Goal: Transaction & Acquisition: Purchase product/service

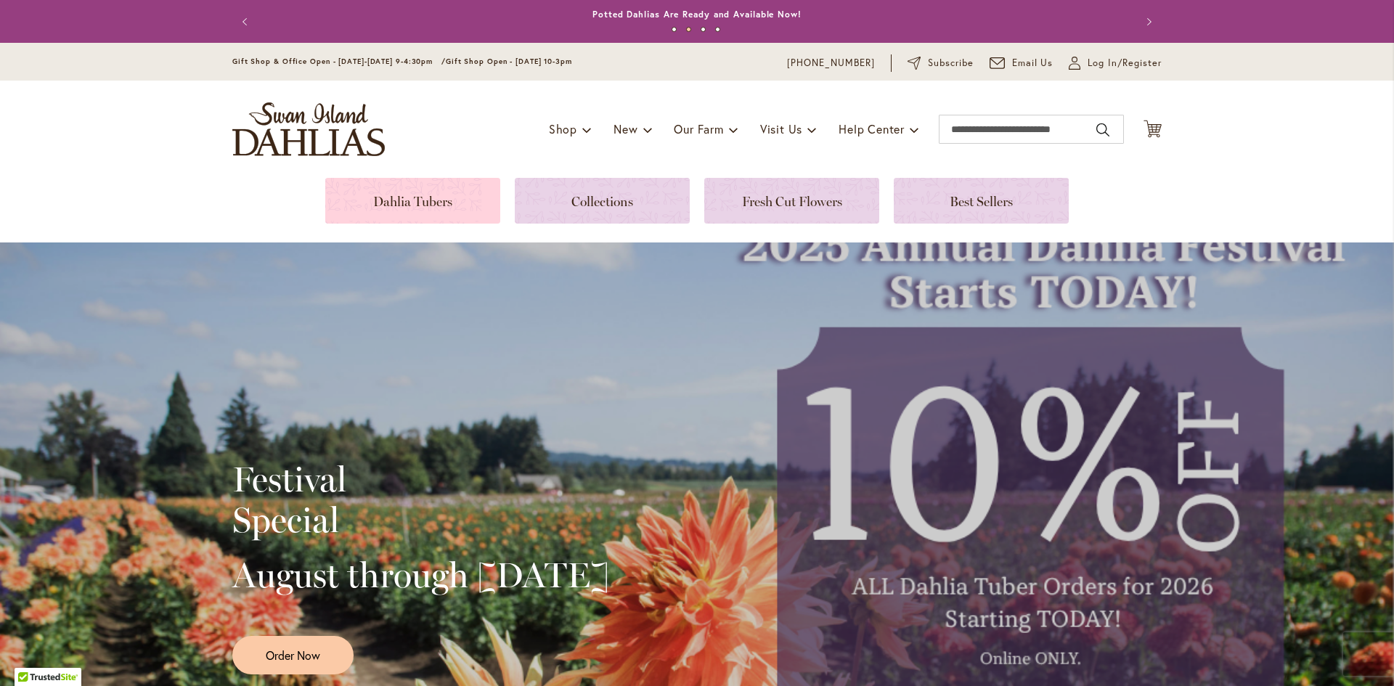
click at [438, 196] on link at bounding box center [412, 201] width 175 height 46
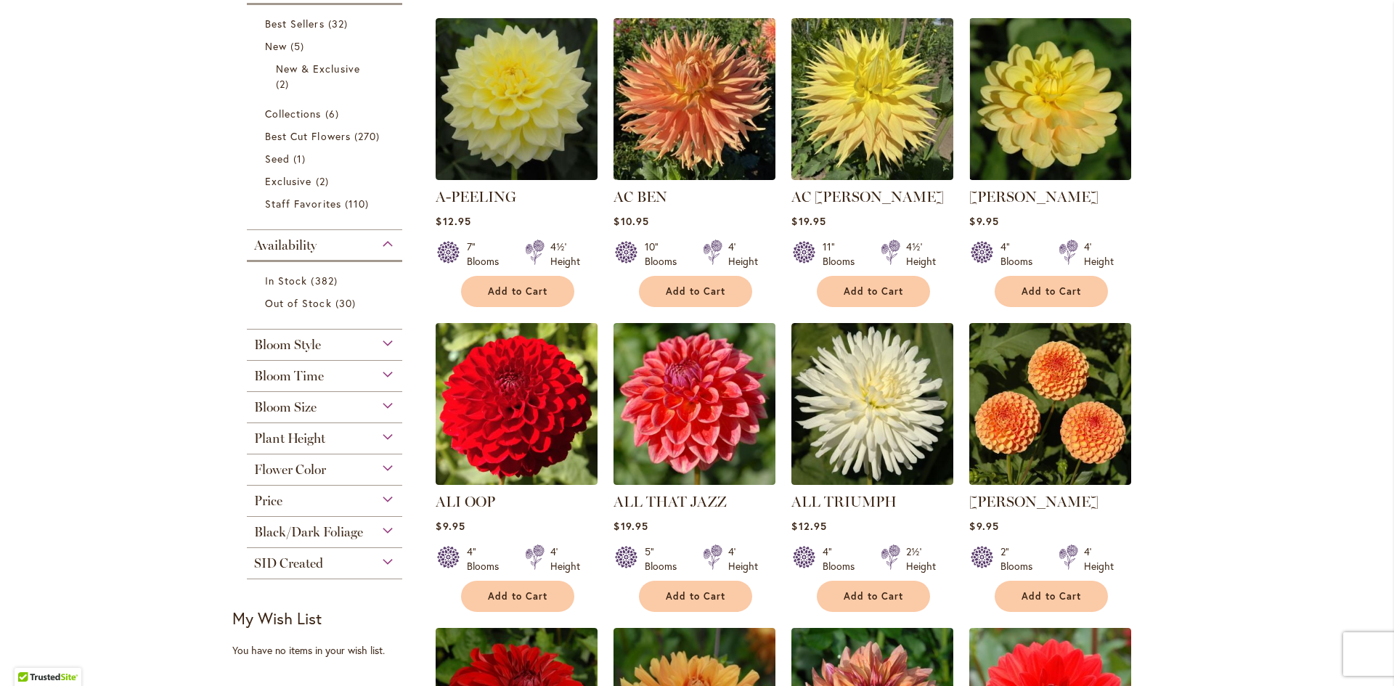
scroll to position [363, 0]
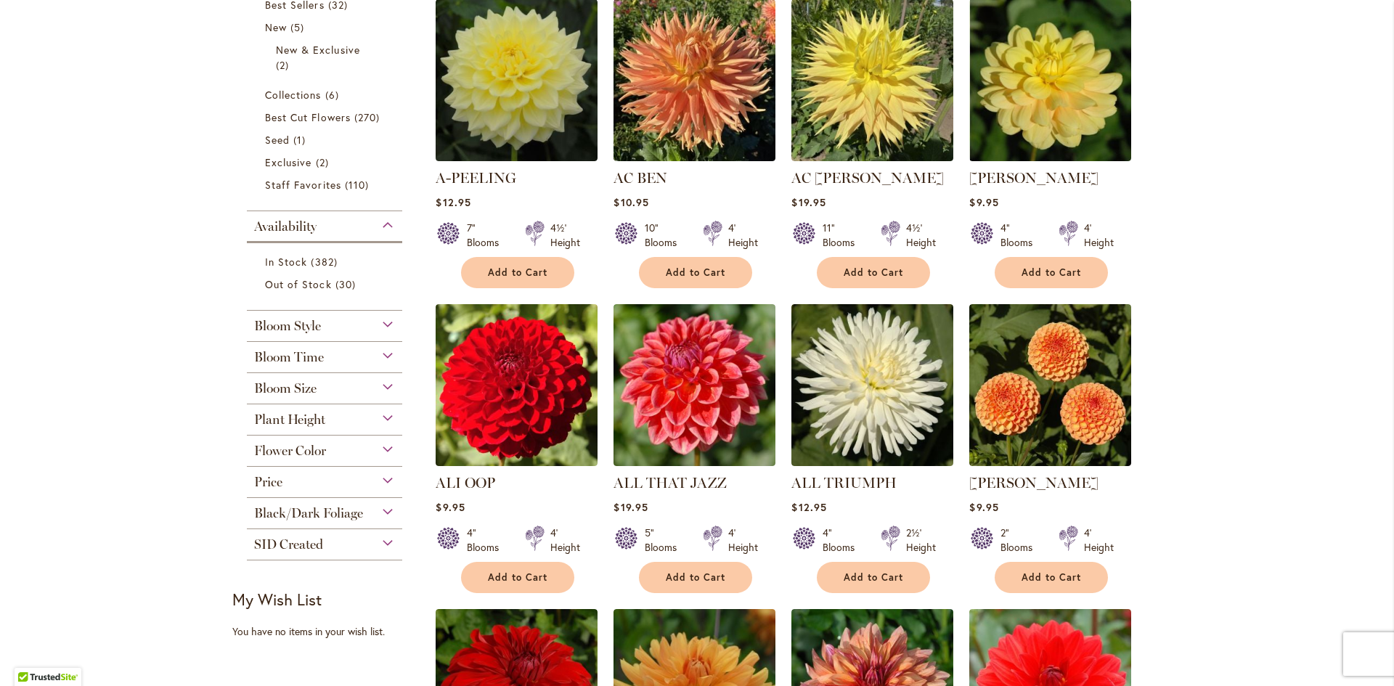
click at [346, 383] on div "Bloom Size" at bounding box center [324, 384] width 155 height 23
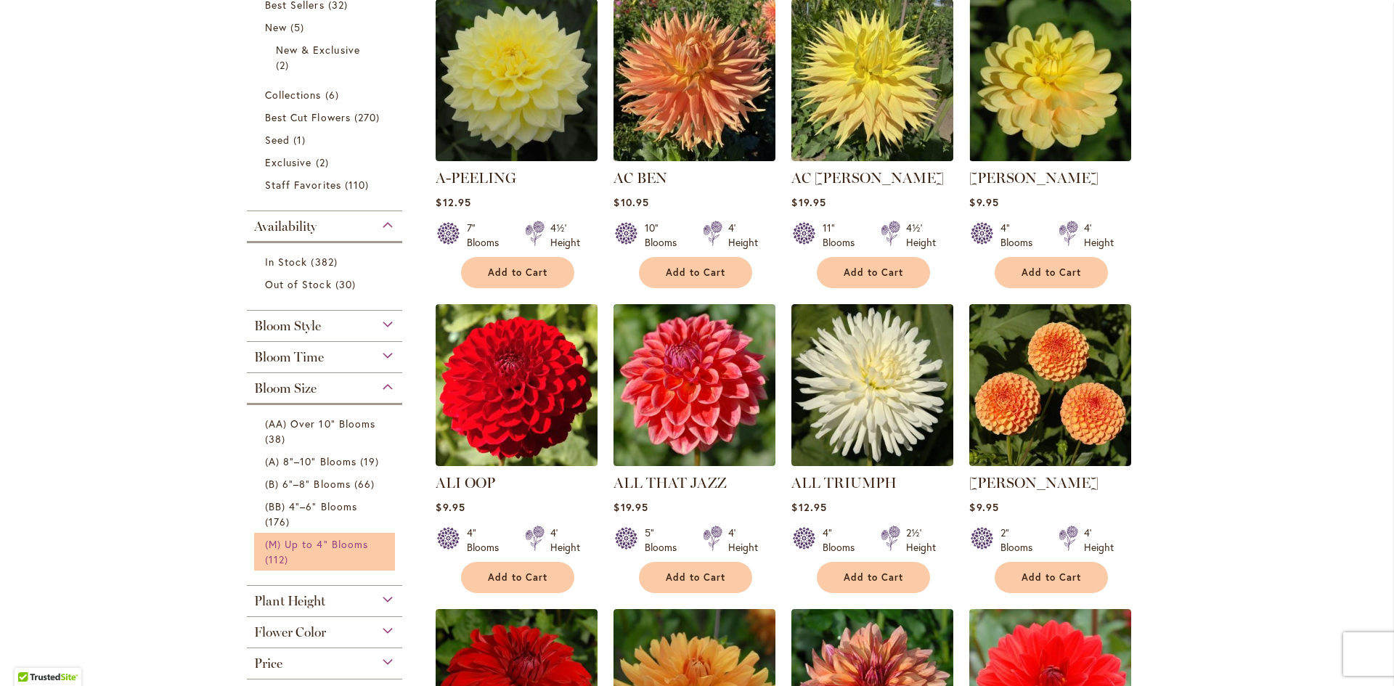
click at [317, 556] on link "(M) Up to 4" Blooms 112 items" at bounding box center [326, 552] width 123 height 30
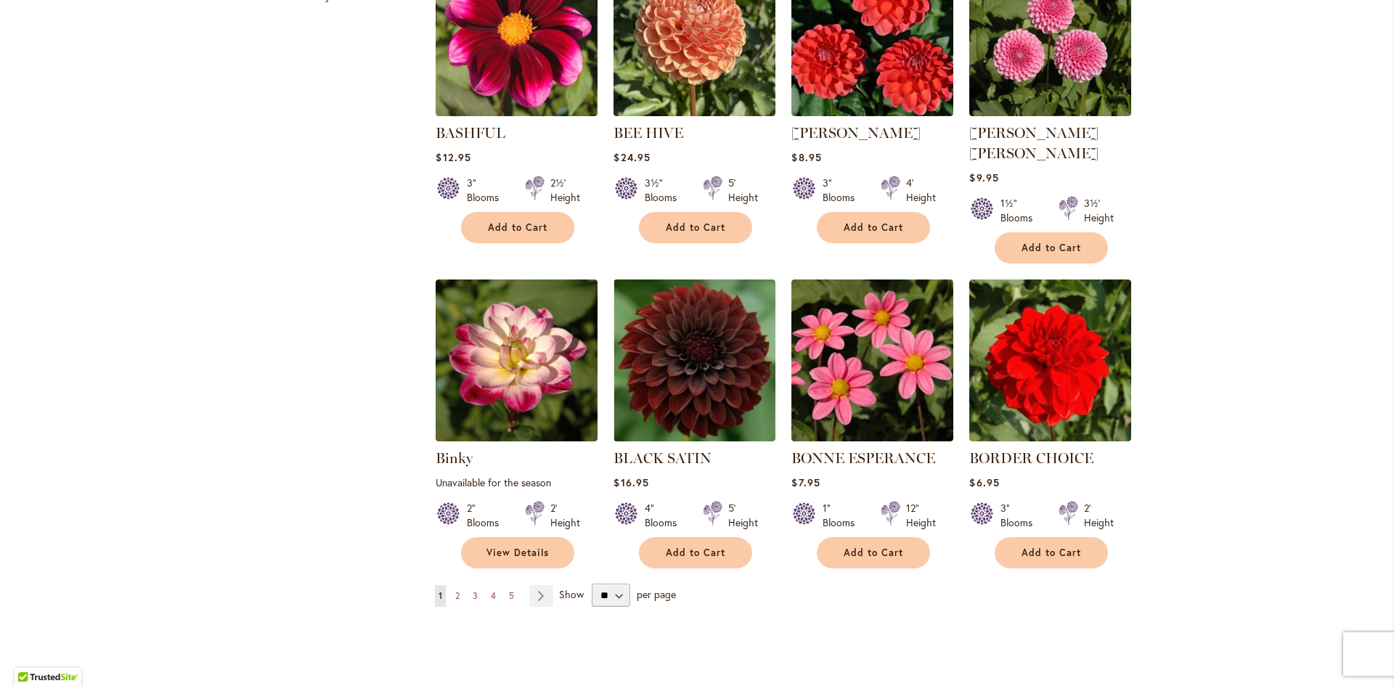
scroll to position [1016, 0]
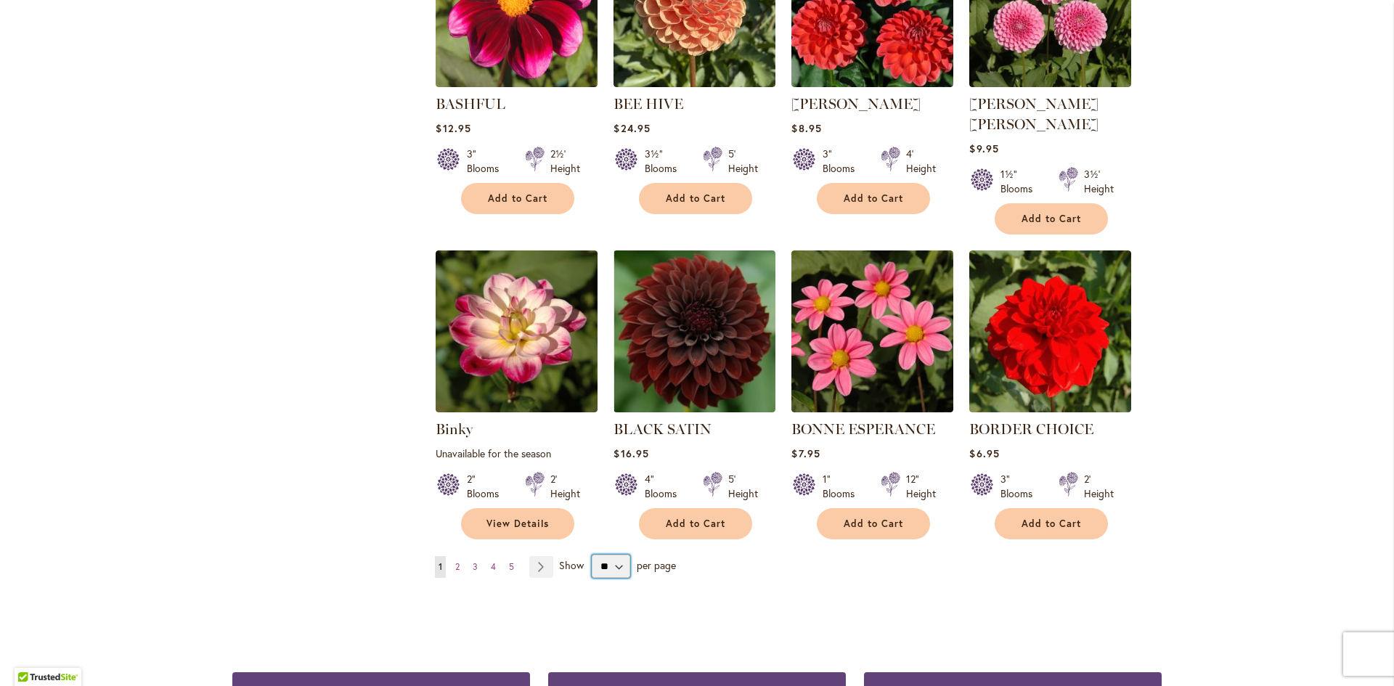
click at [611, 555] on select "** ** ** **" at bounding box center [611, 566] width 38 height 23
select select "**"
click at [592, 555] on select "** ** ** **" at bounding box center [611, 566] width 38 height 23
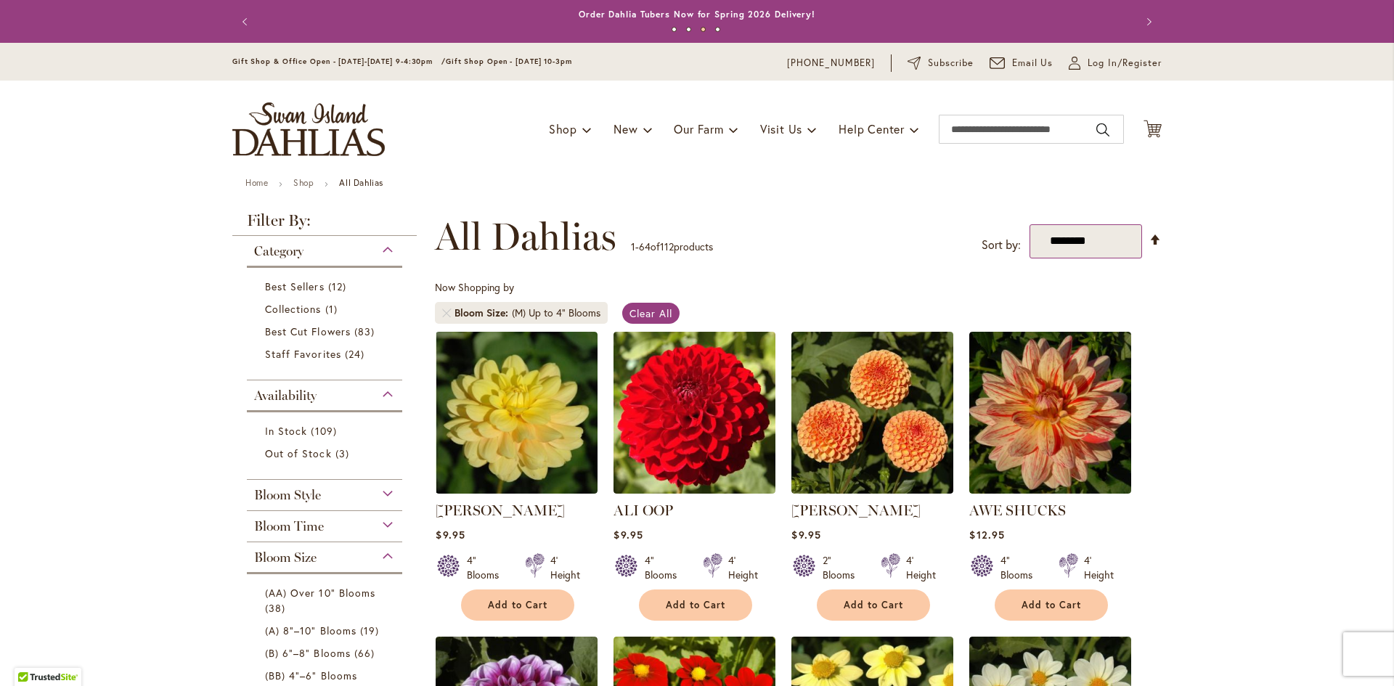
click at [1095, 247] on select "**********" at bounding box center [1086, 241] width 113 height 34
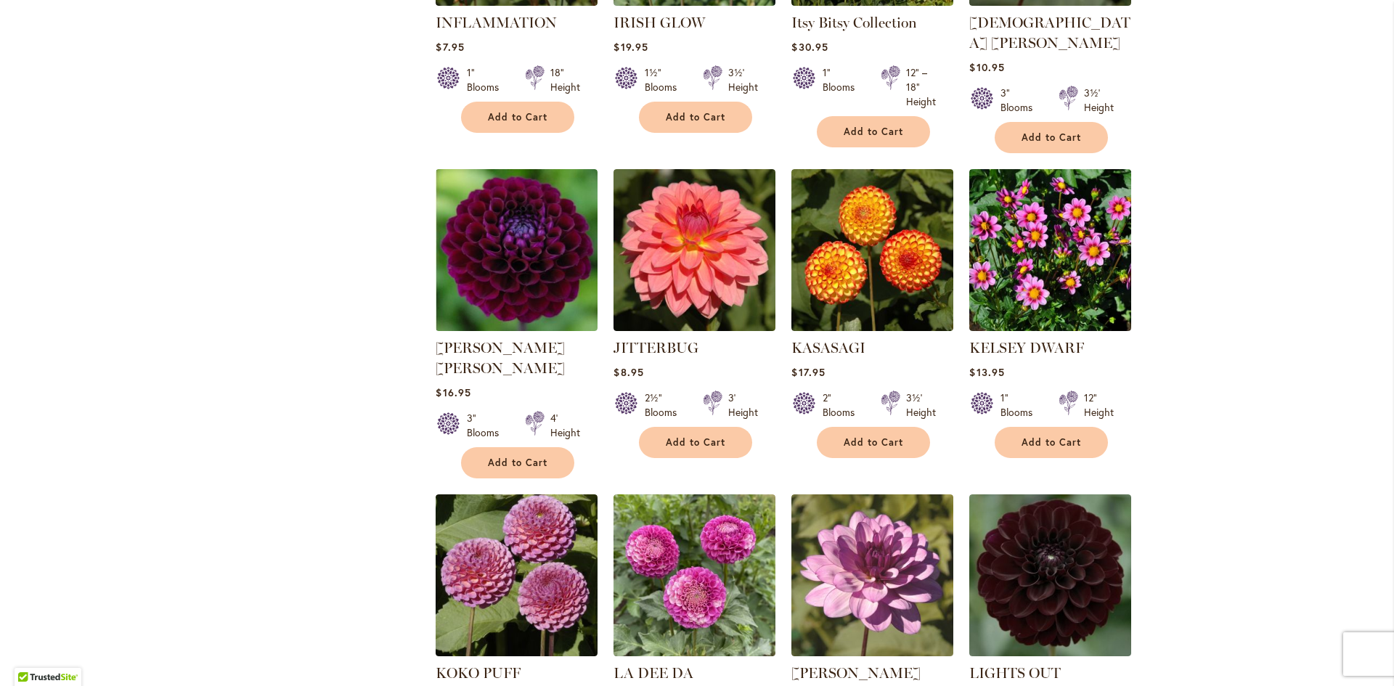
scroll to position [4792, 0]
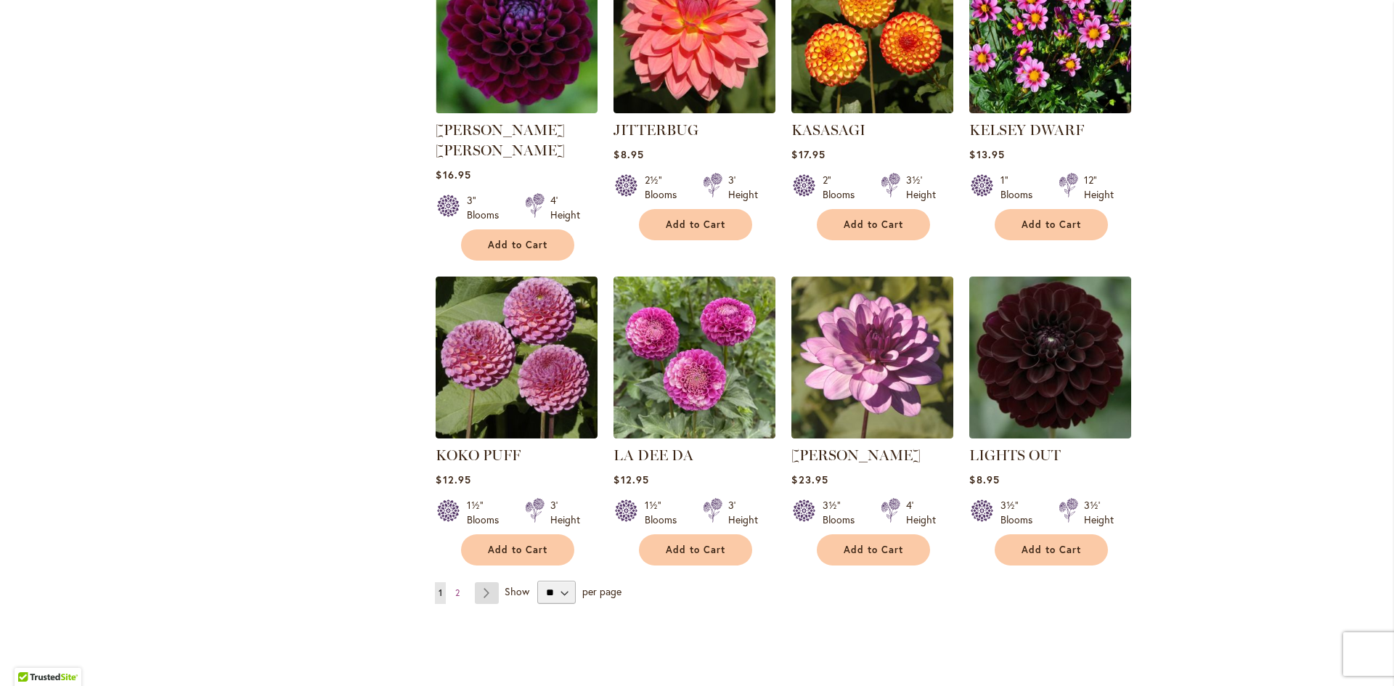
click at [478, 582] on link "Page Next" at bounding box center [487, 593] width 24 height 22
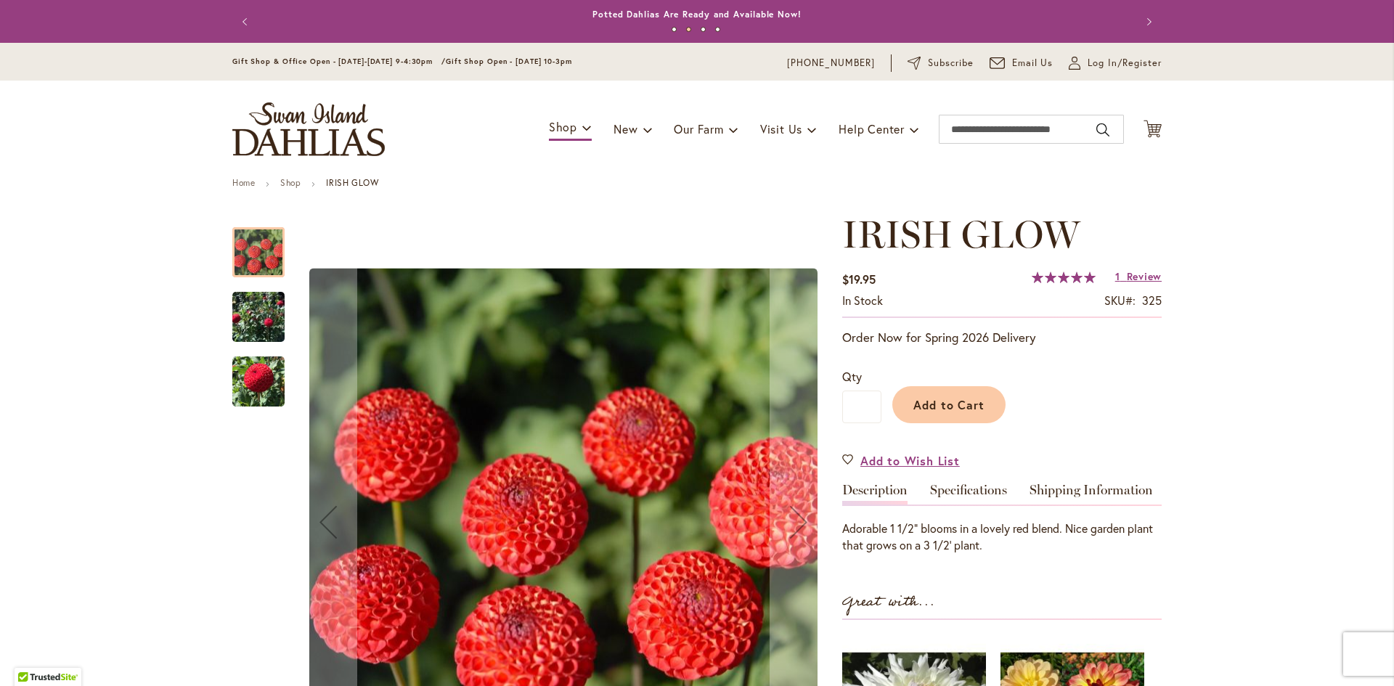
click at [246, 314] on img "IRISH GLOW" at bounding box center [258, 317] width 52 height 72
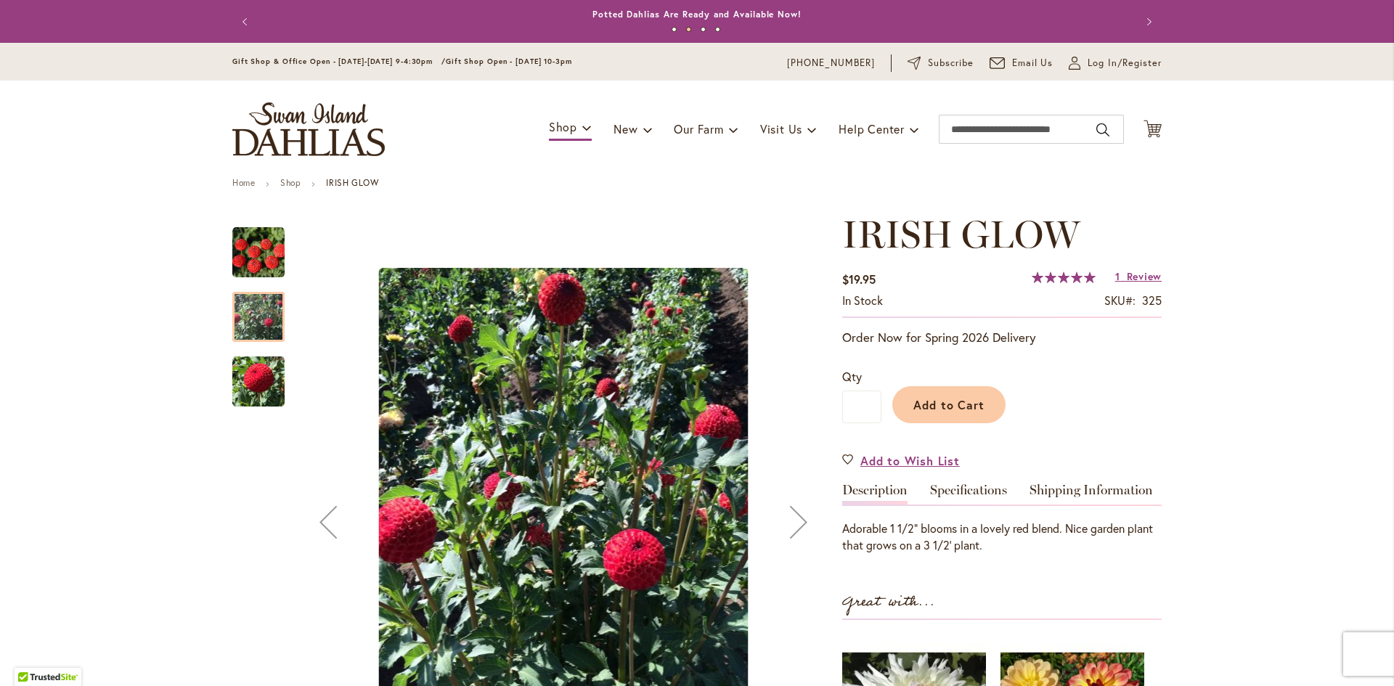
click at [254, 366] on img "IRISH GLOW" at bounding box center [258, 381] width 52 height 54
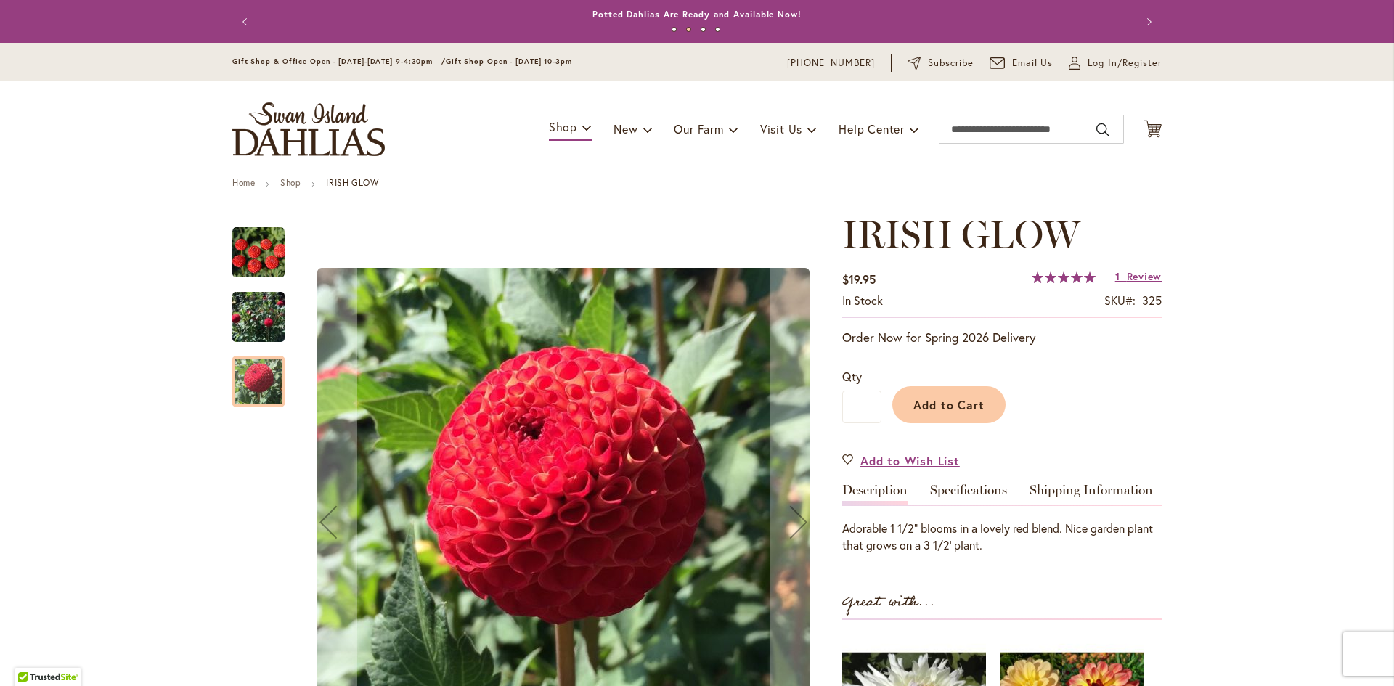
click at [250, 257] on img "IRISH GLOW" at bounding box center [258, 253] width 52 height 52
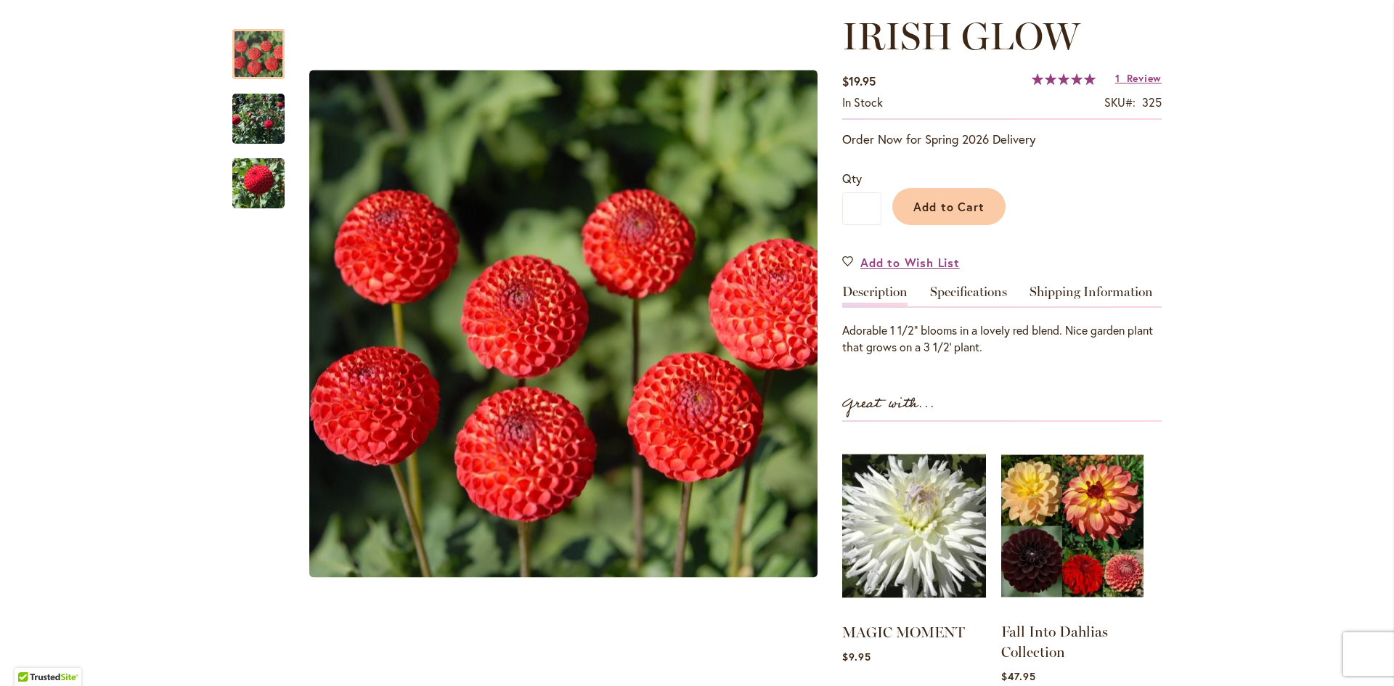
scroll to position [290, 0]
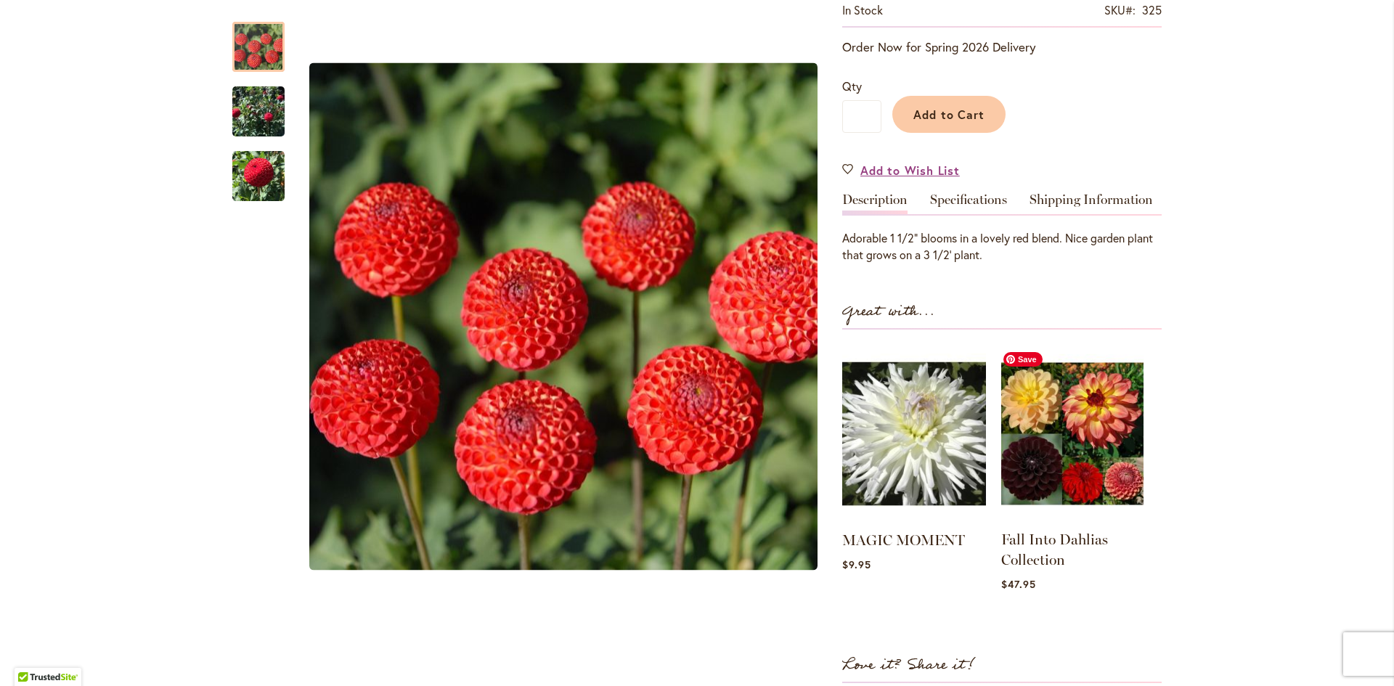
click at [1069, 444] on img at bounding box center [1072, 434] width 142 height 178
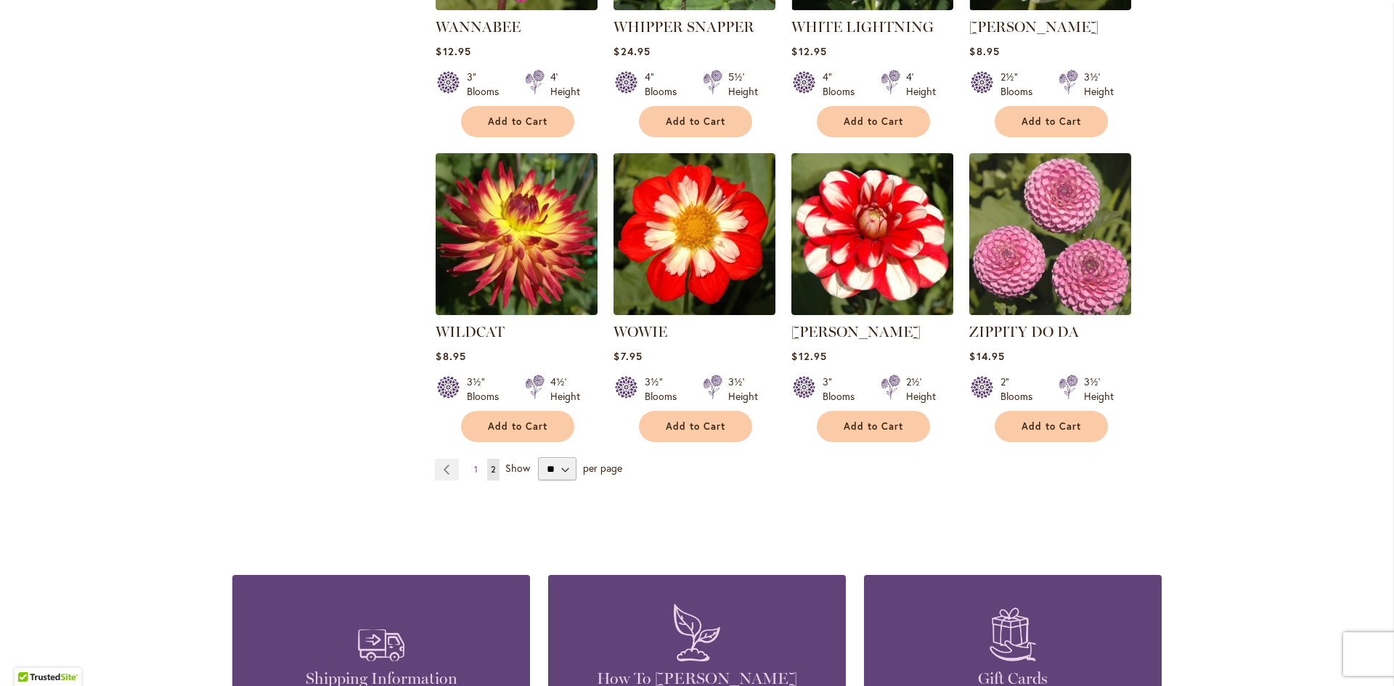
scroll to position [3630, 0]
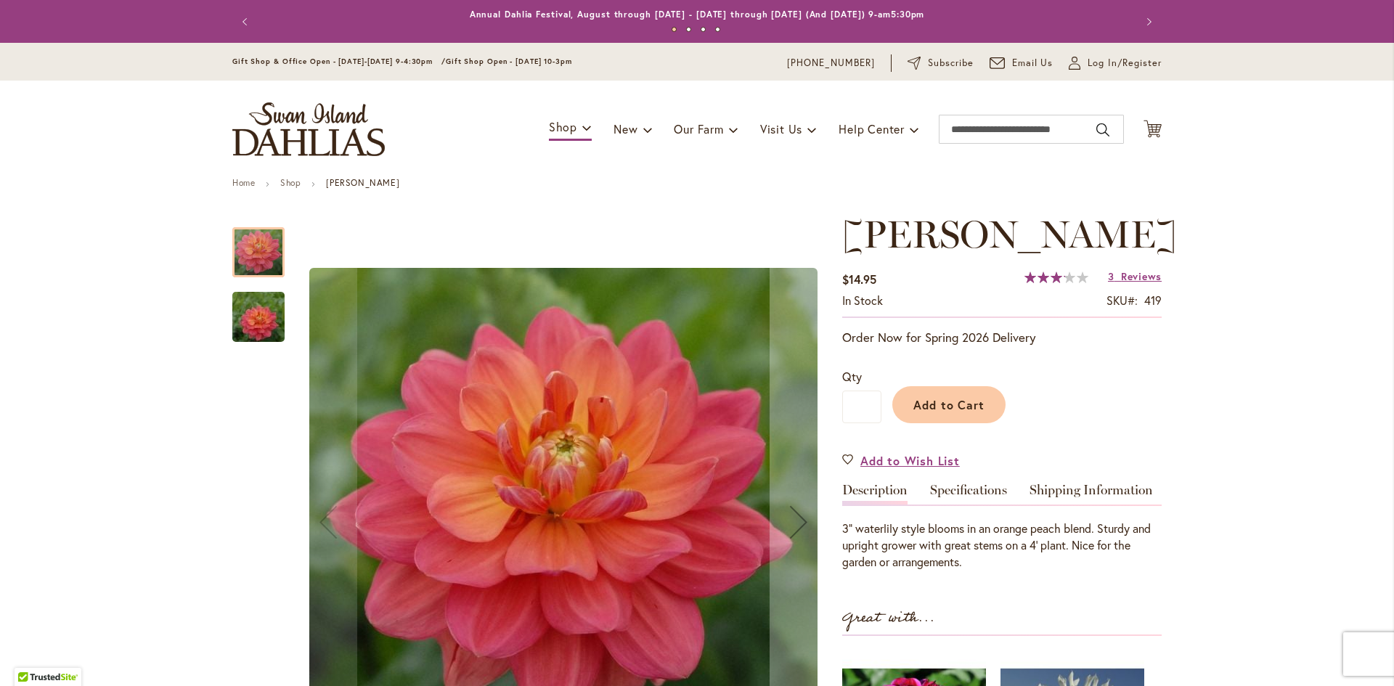
click at [261, 317] on img "LORA ASHLEY" at bounding box center [258, 317] width 105 height 70
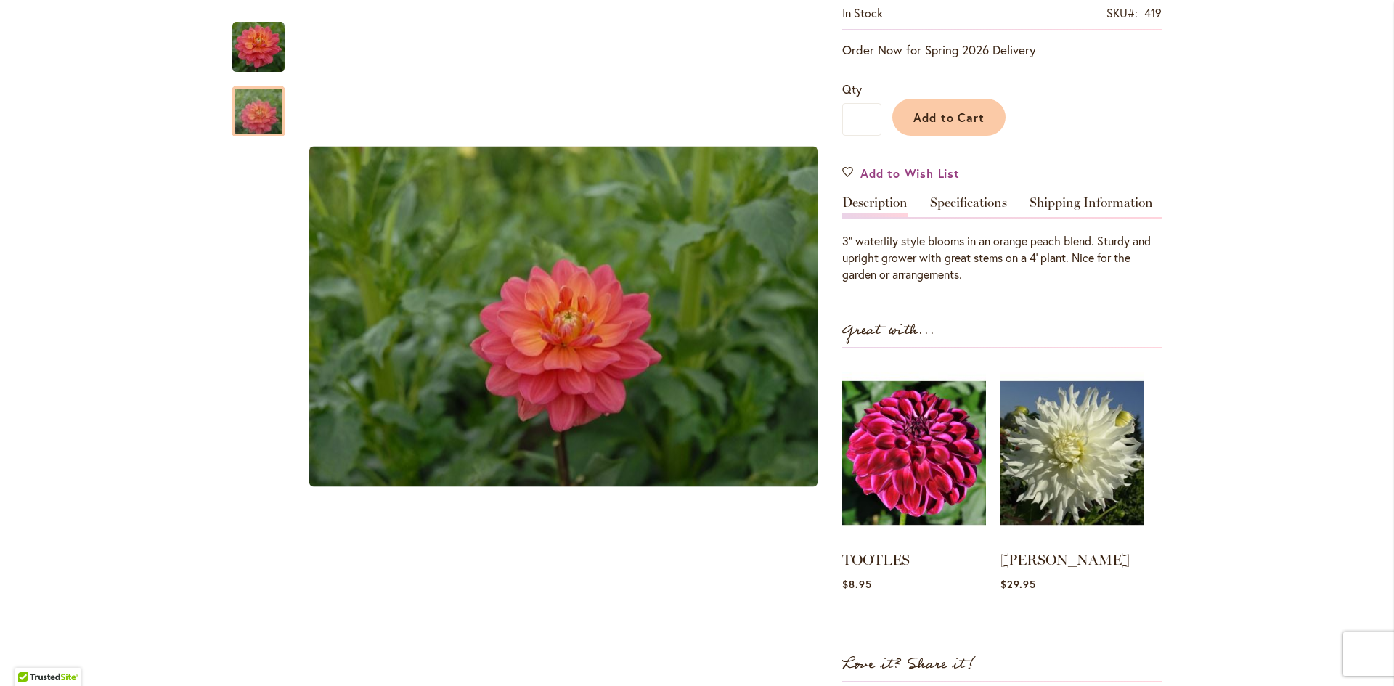
scroll to position [290, 0]
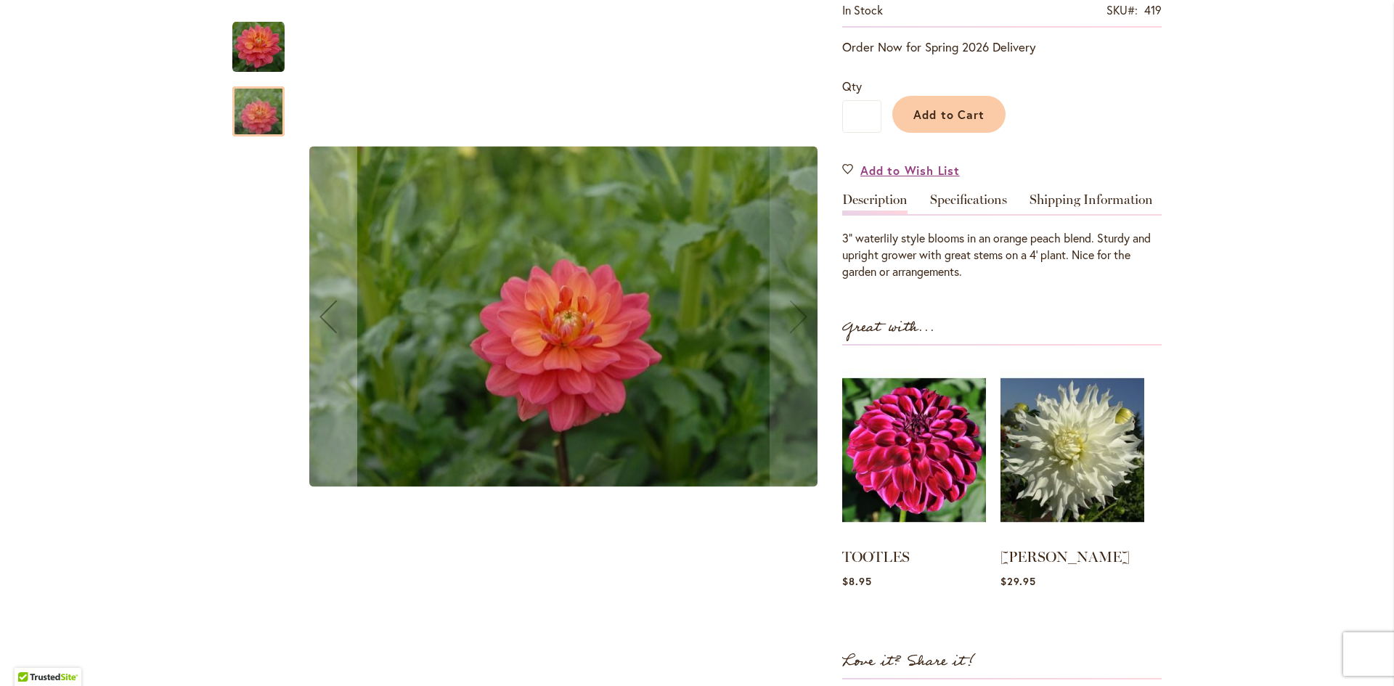
click at [270, 134] on div at bounding box center [258, 111] width 52 height 50
click at [244, 103] on div at bounding box center [258, 111] width 52 height 50
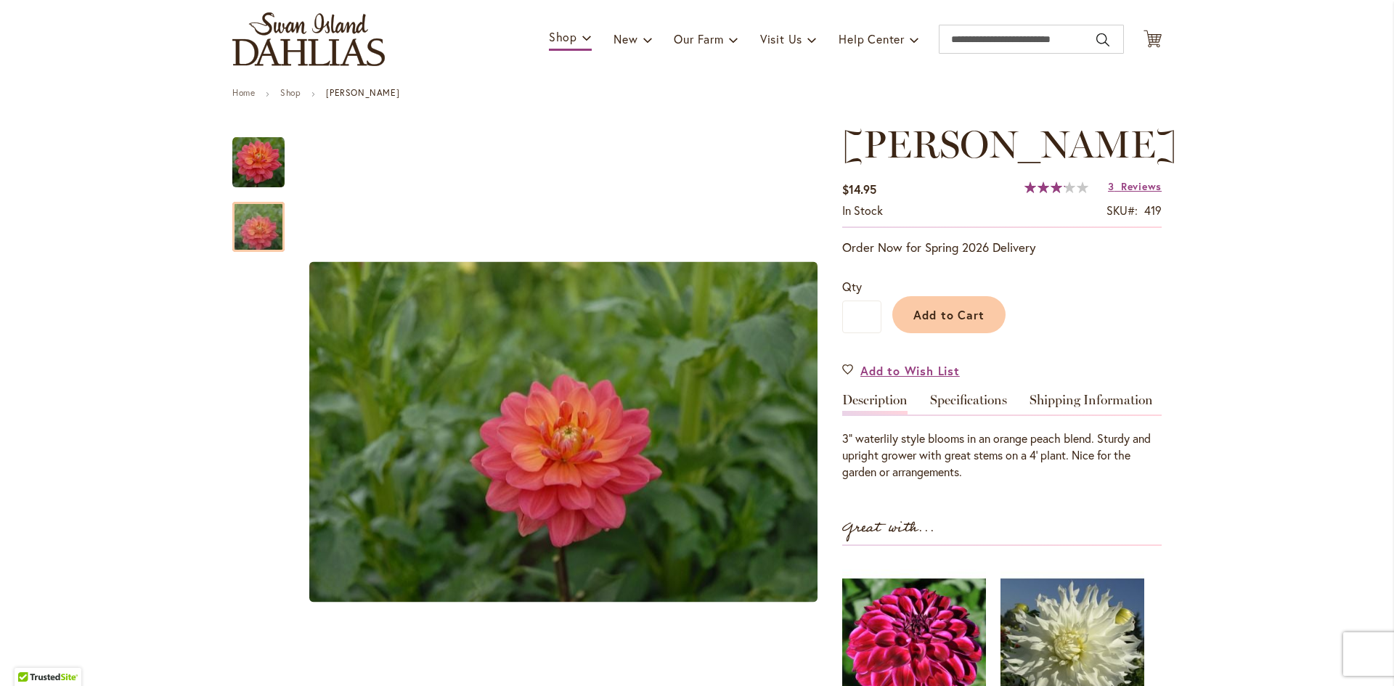
scroll to position [0, 0]
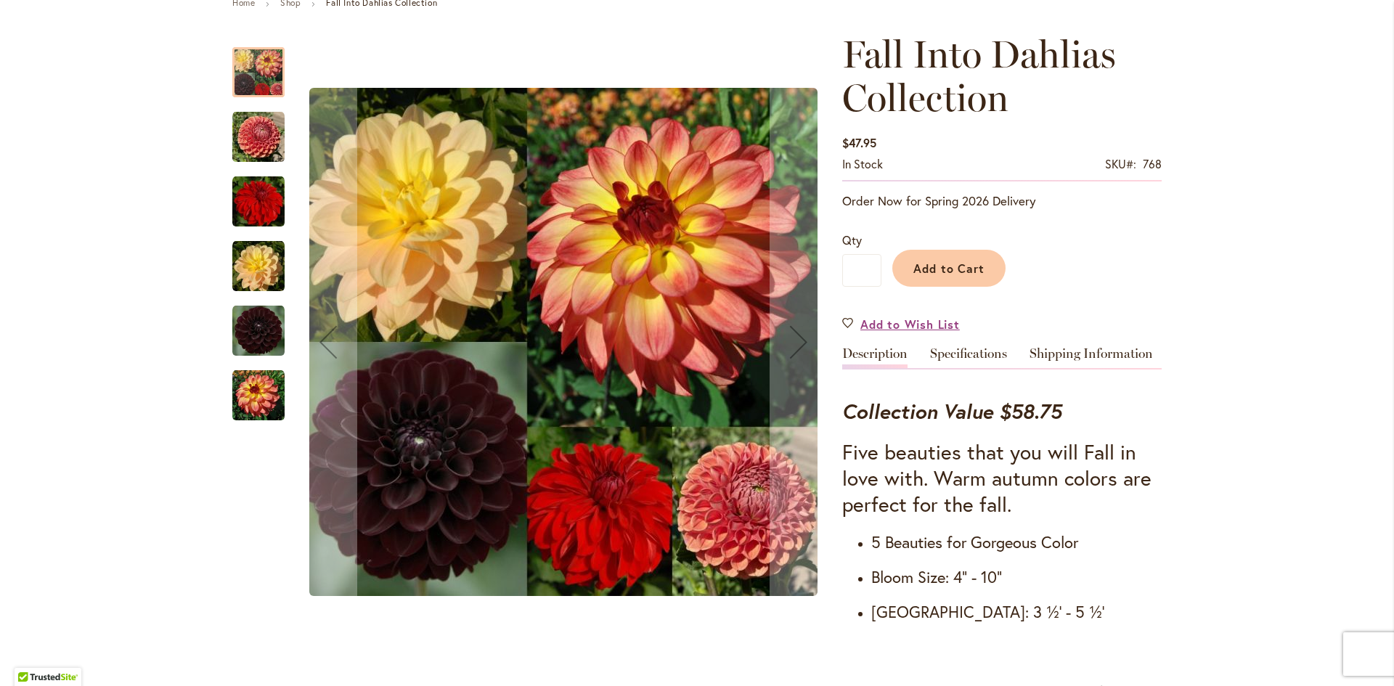
scroll to position [218, 0]
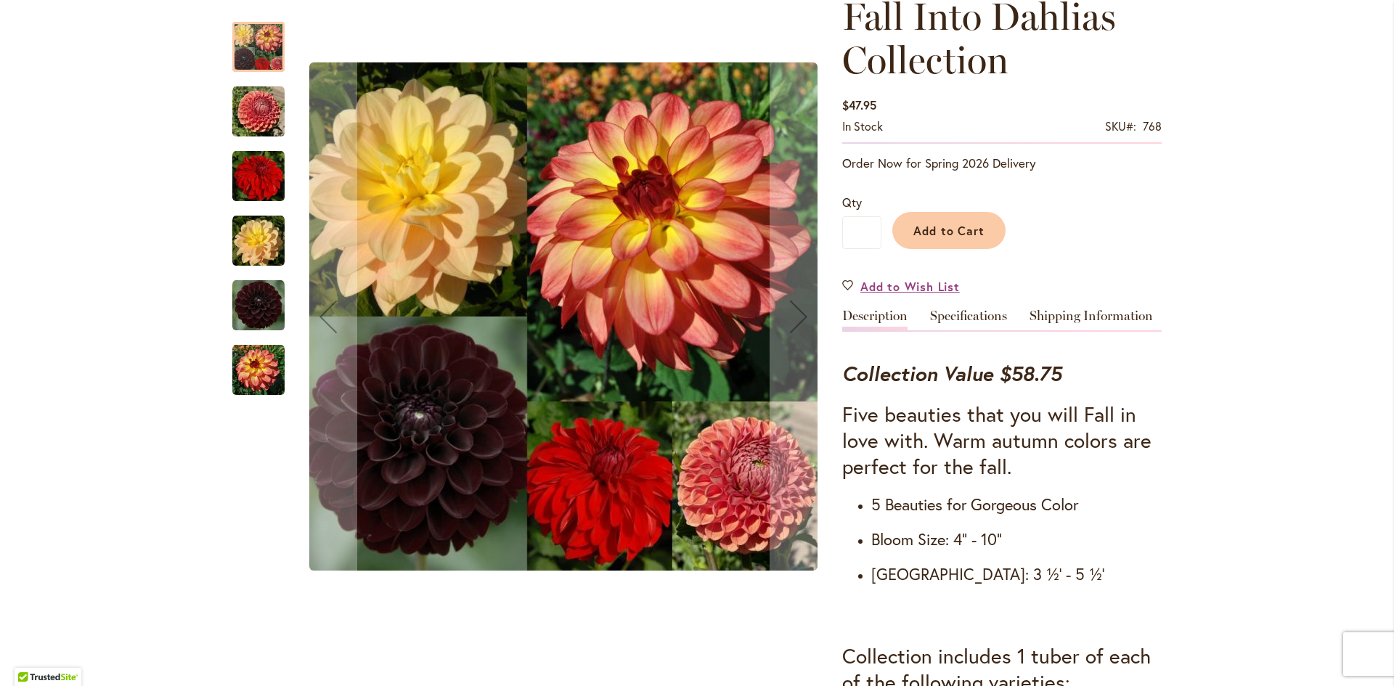
click at [256, 123] on img "Fall Into Dahlias Collection" at bounding box center [258, 112] width 52 height 52
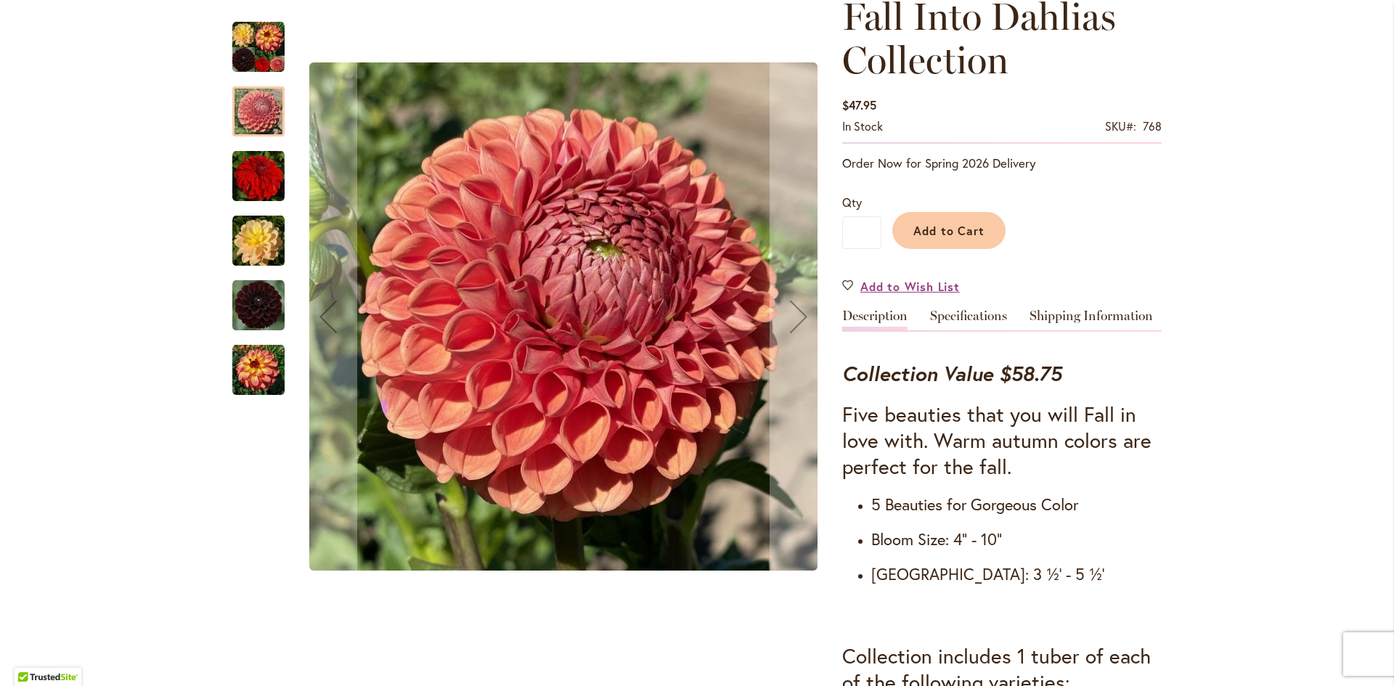
click at [259, 179] on img "Fall Into Dahlias Collection" at bounding box center [258, 176] width 52 height 52
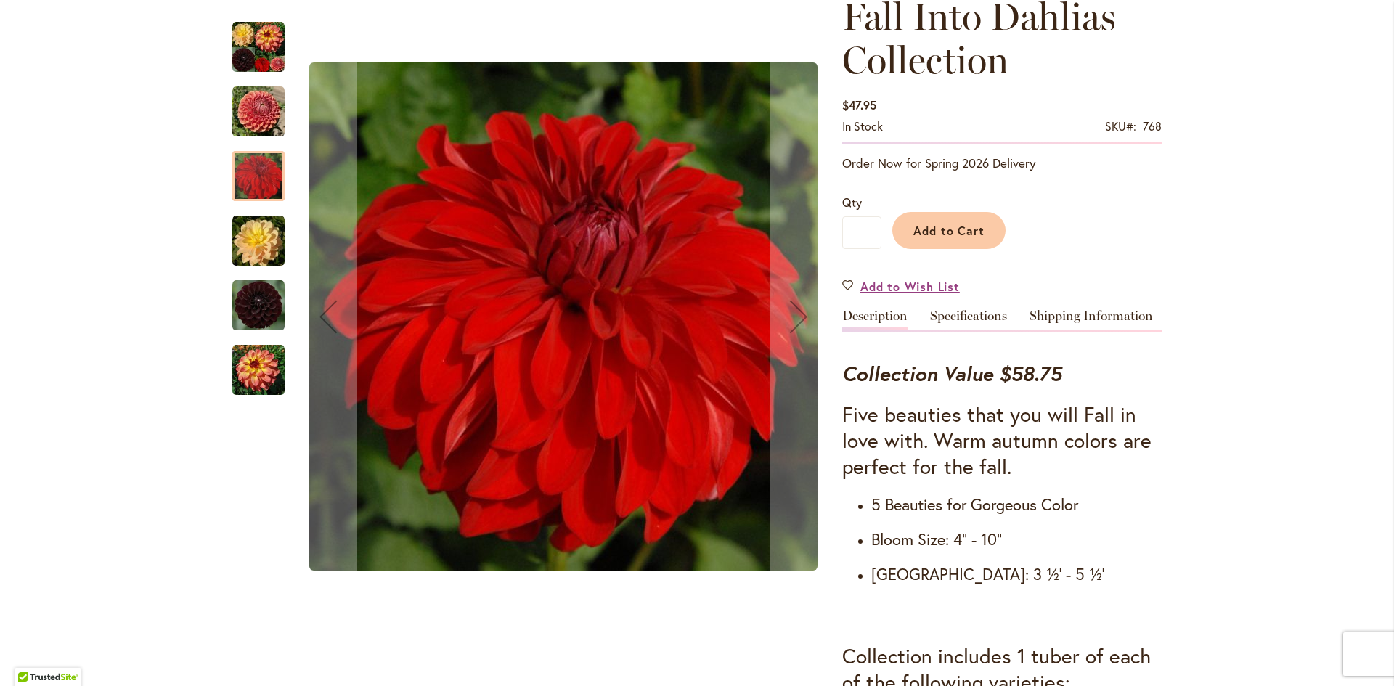
click at [252, 232] on img "Fall Into Dahlias Collection" at bounding box center [258, 241] width 52 height 52
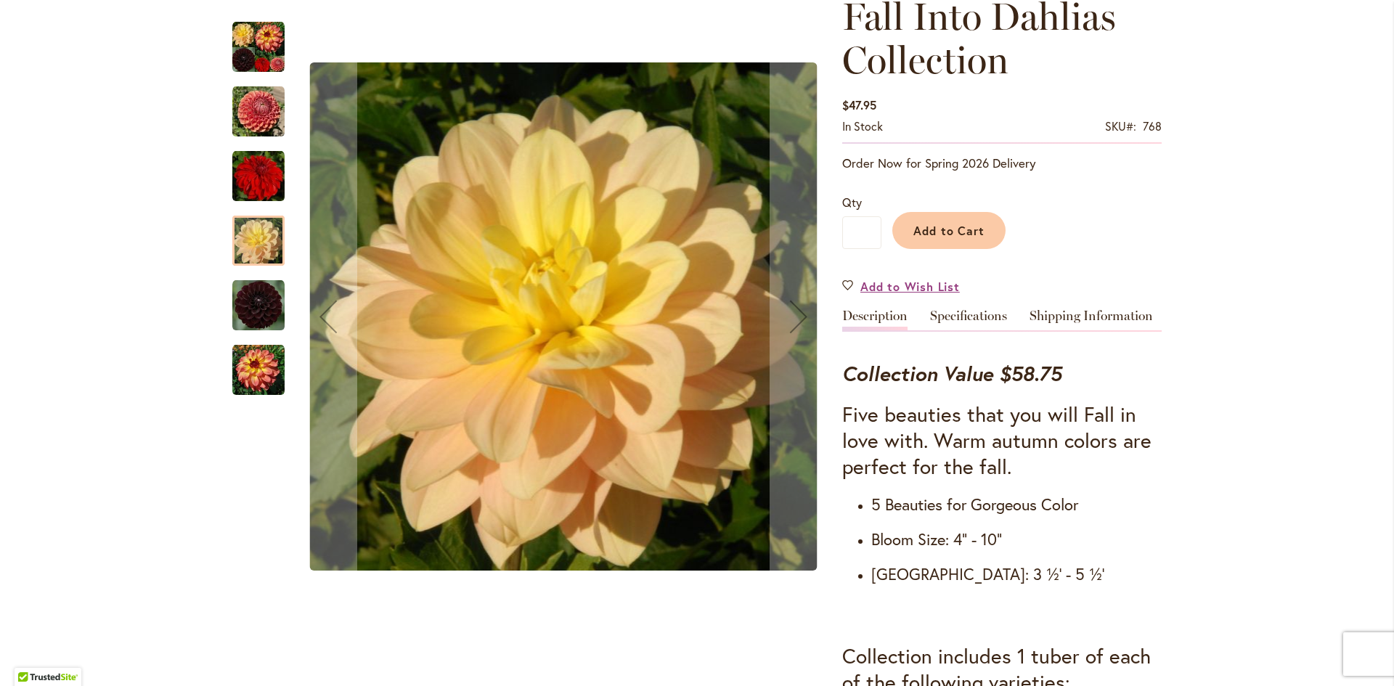
click at [251, 300] on img "Fall Into Dahlias Collection" at bounding box center [258, 306] width 52 height 52
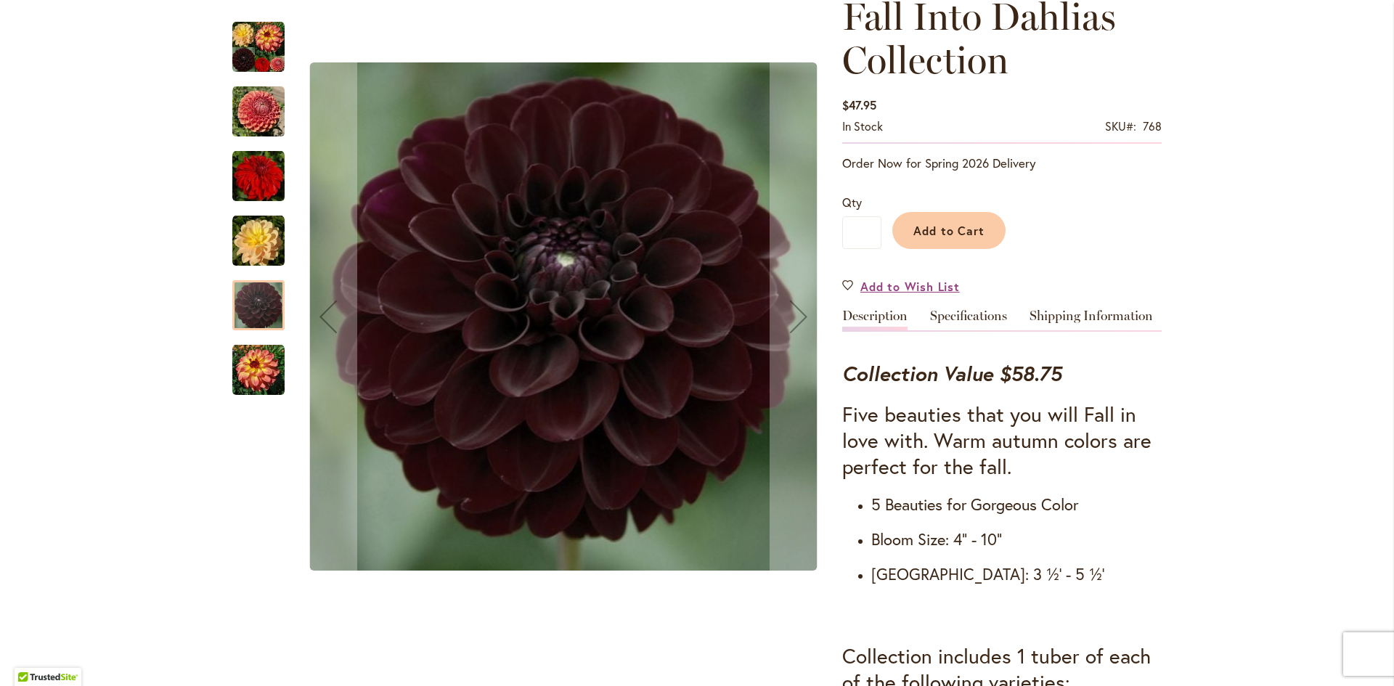
click at [250, 378] on img "Fall Into Dahlias Collection" at bounding box center [258, 370] width 52 height 52
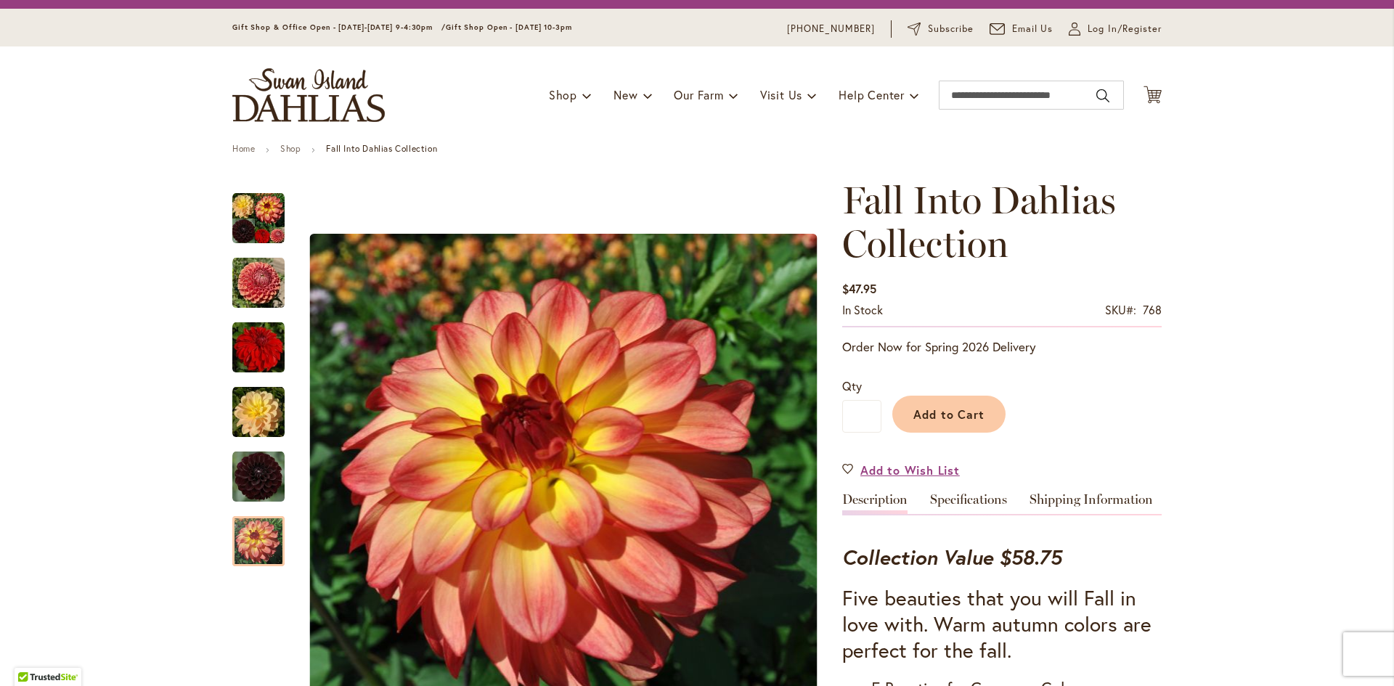
scroll to position [0, 0]
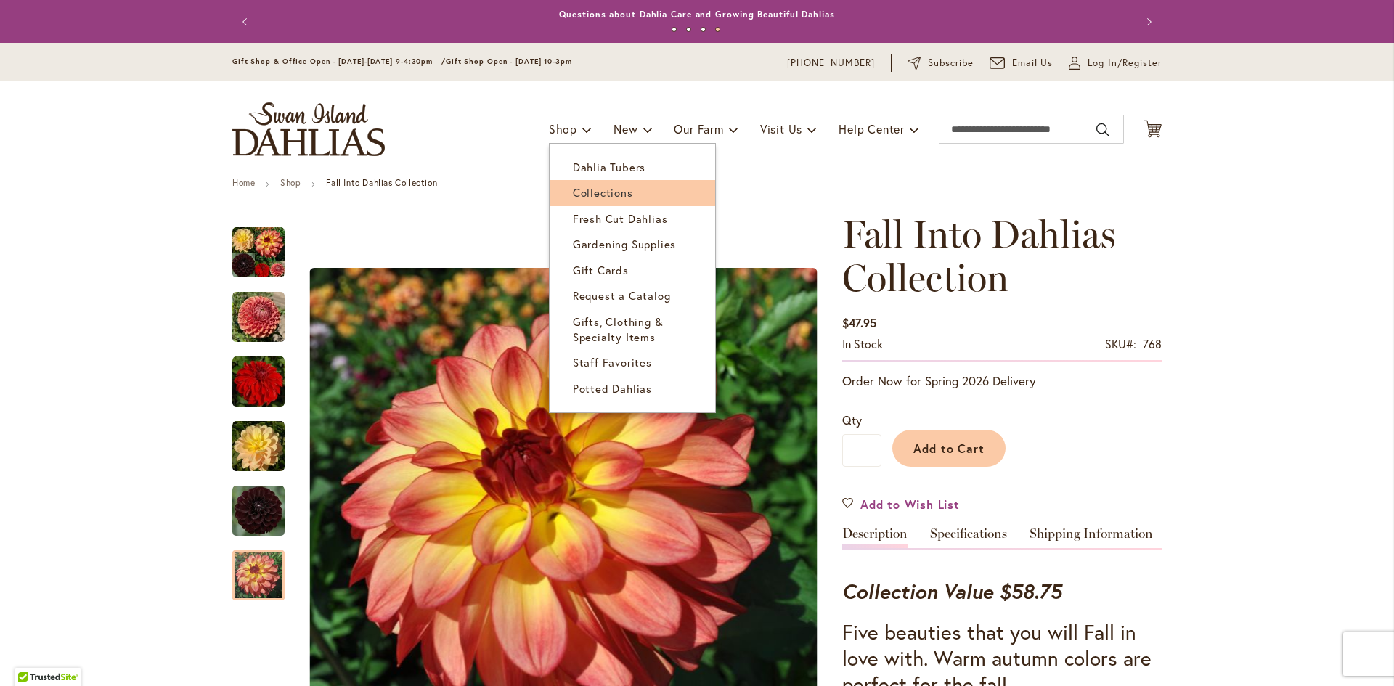
click at [574, 191] on span "Collections" at bounding box center [603, 192] width 60 height 15
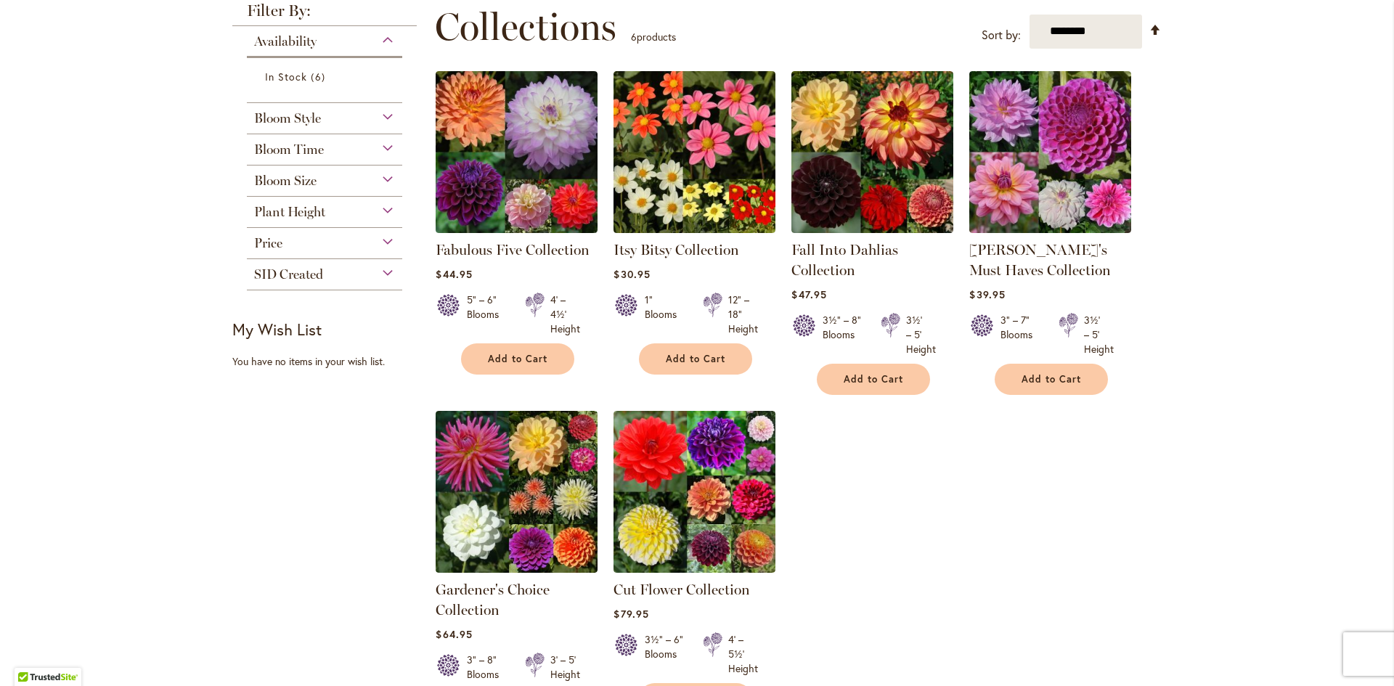
scroll to position [218, 0]
